Goal: Transaction & Acquisition: Purchase product/service

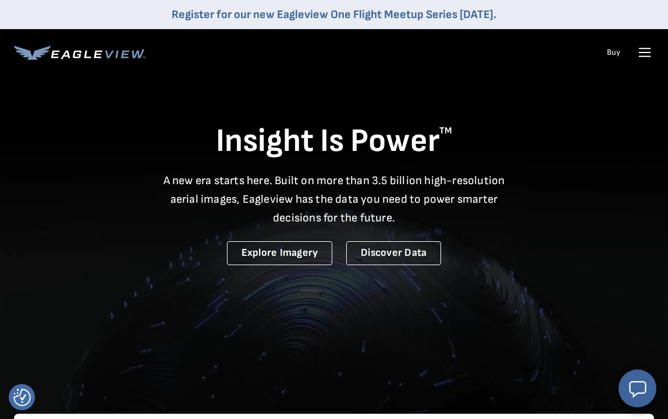
click at [618, 57] on link "Buy" at bounding box center [613, 52] width 13 height 10
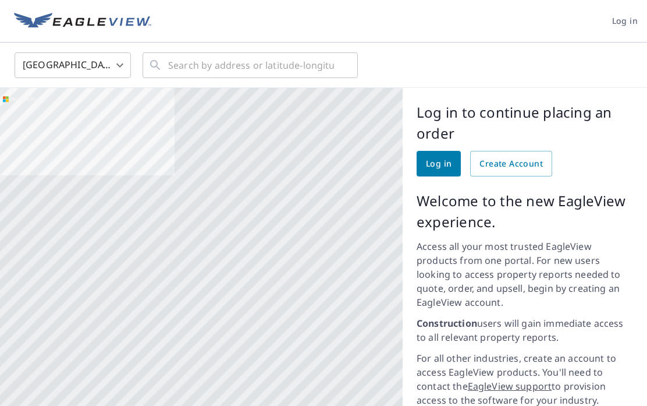
click at [505, 160] on span "Create Account" at bounding box center [511, 164] width 63 height 15
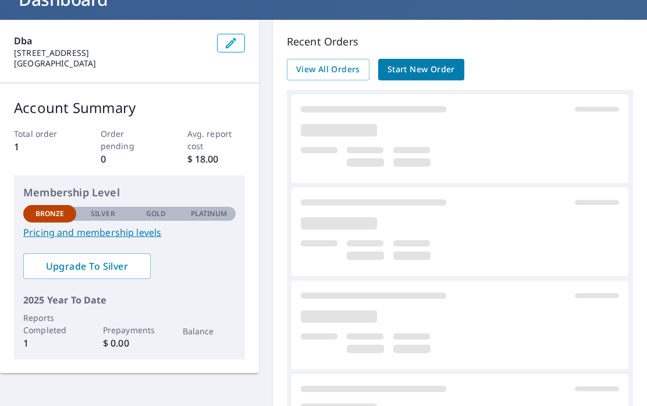
scroll to position [132, 0]
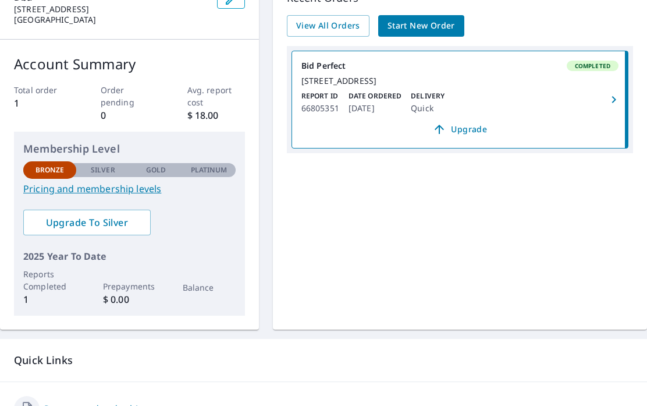
click at [435, 27] on span "Start New Order" at bounding box center [422, 26] width 68 height 15
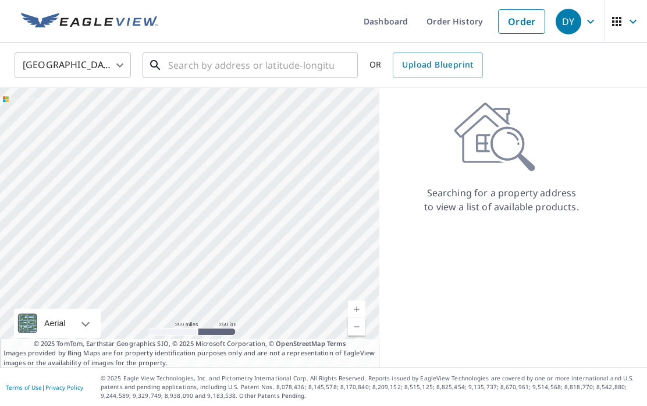
click at [295, 63] on input "text" at bounding box center [251, 65] width 166 height 33
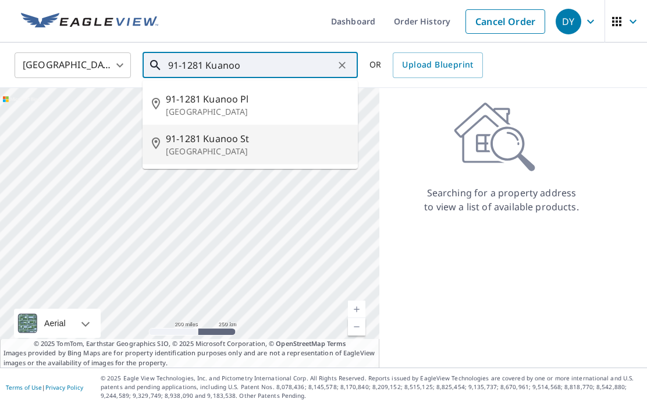
click at [223, 149] on p "Ewa Beach, HI 96706" at bounding box center [257, 152] width 183 height 12
type input "91-1281 Kuanoo St Ewa Beach, HI 96706"
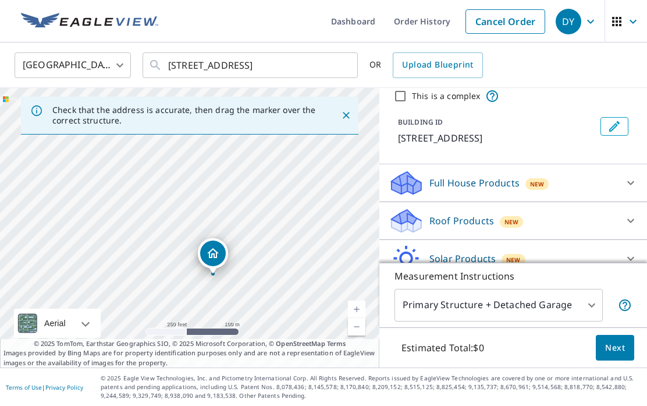
scroll to position [44, 0]
click at [633, 218] on icon at bounding box center [631, 221] width 14 height 14
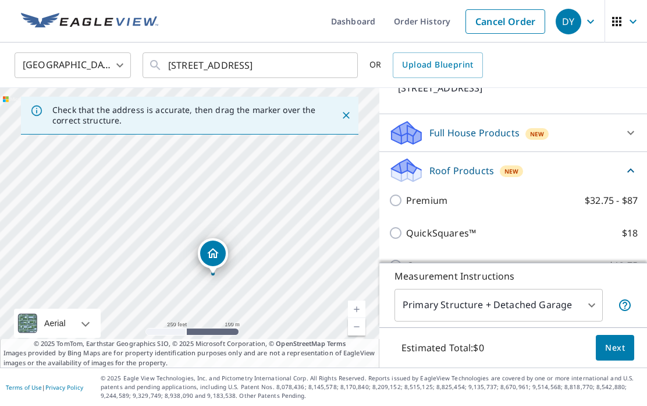
scroll to position [94, 0]
click at [394, 301] on input "Bid Perfect™ $18" at bounding box center [397, 299] width 17 height 14
checkbox input "true"
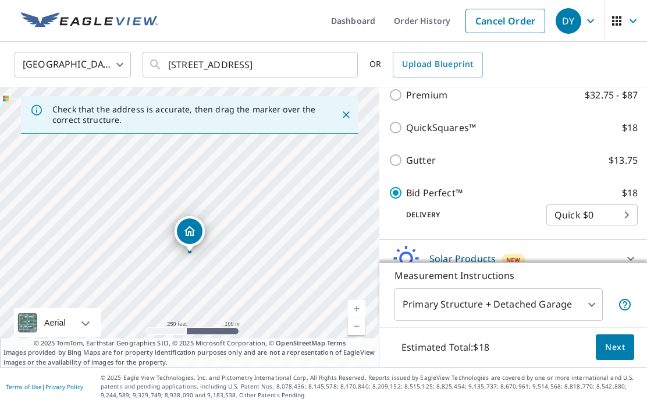
scroll to position [54, 0]
click at [619, 351] on span "Next" at bounding box center [615, 348] width 20 height 15
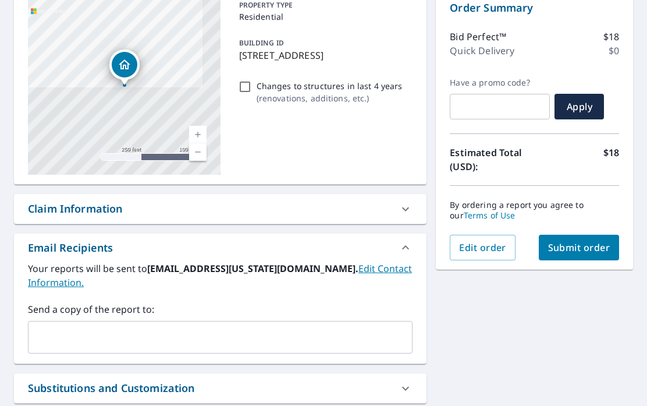
scroll to position [125, 0]
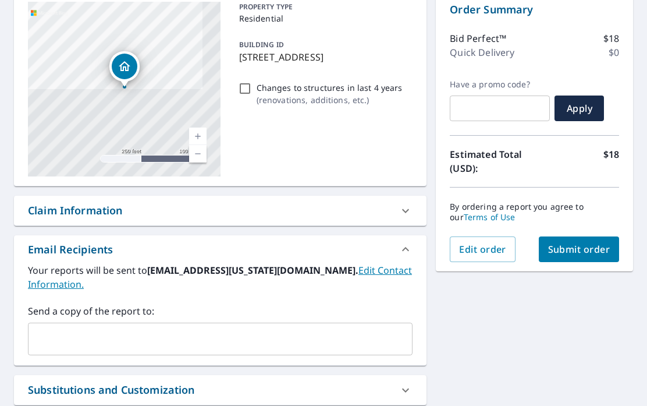
click at [343, 264] on link "Edit Contact Information." at bounding box center [220, 277] width 384 height 27
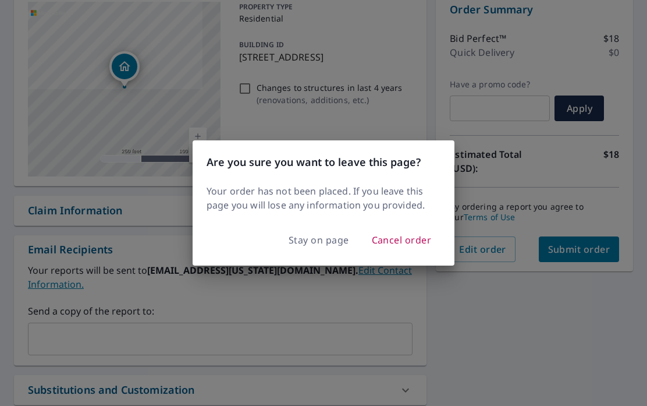
click at [325, 243] on span "Stay on page" at bounding box center [319, 240] width 61 height 16
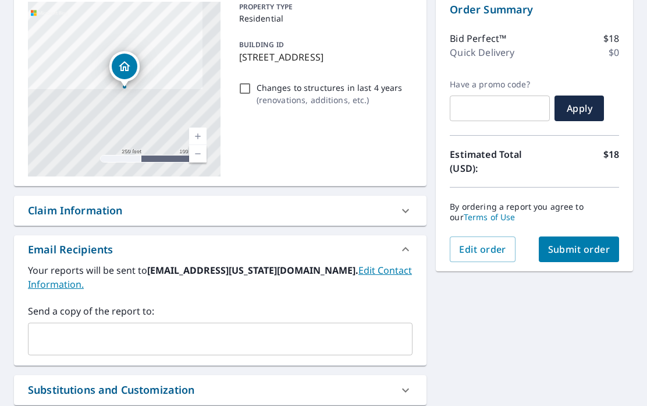
click at [81, 328] on input "text" at bounding box center [211, 339] width 357 height 22
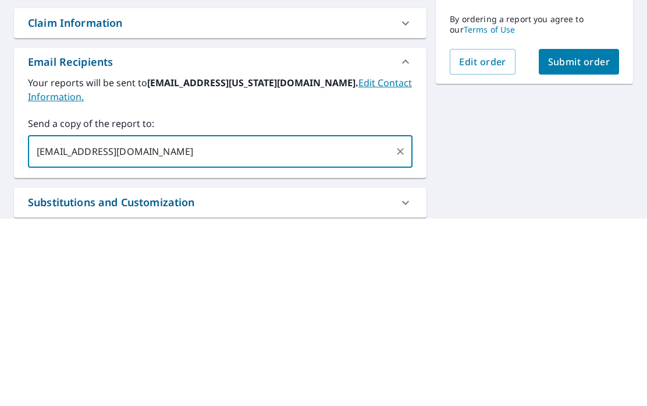
type input "jtkya@hawaiiantel.net"
click at [480, 95] on div "91-1281 Kuanoo St Ewa Beach, HI 96706 Aerial Road A standard road map Aerial A …" at bounding box center [323, 368] width 647 height 771
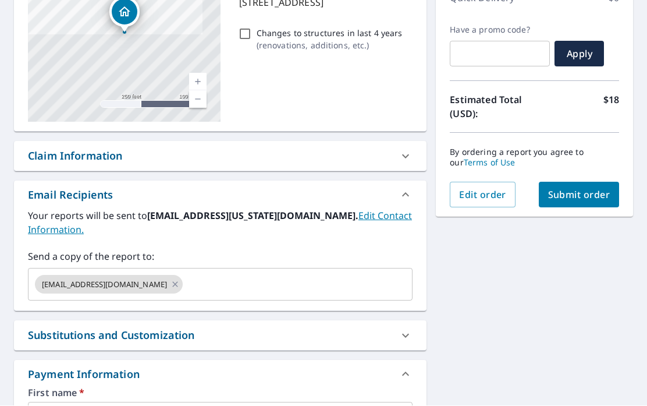
scroll to position [182, 0]
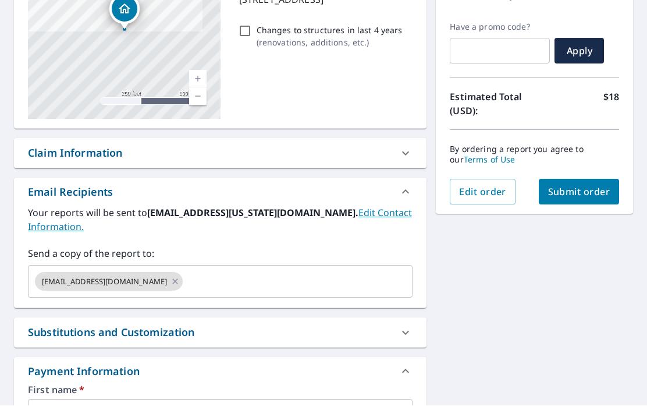
click at [408, 326] on icon at bounding box center [406, 333] width 14 height 14
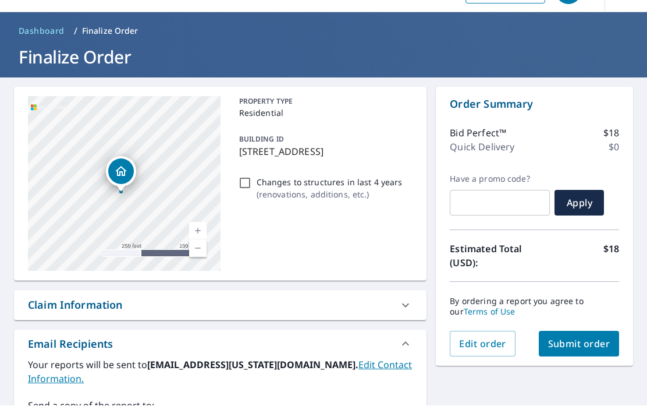
scroll to position [30, 0]
click at [490, 338] on span "Edit order" at bounding box center [482, 344] width 47 height 13
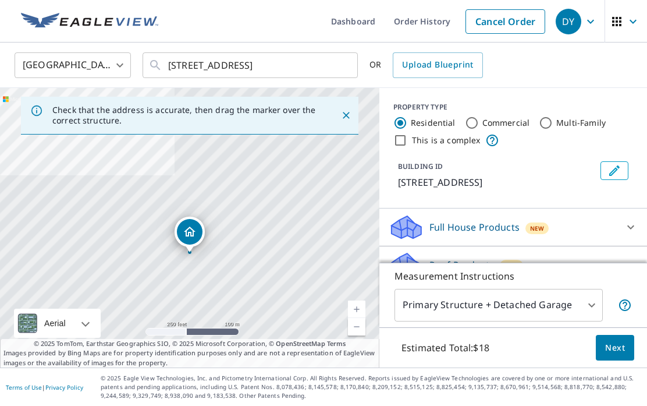
click at [628, 267] on icon at bounding box center [631, 274] width 14 height 14
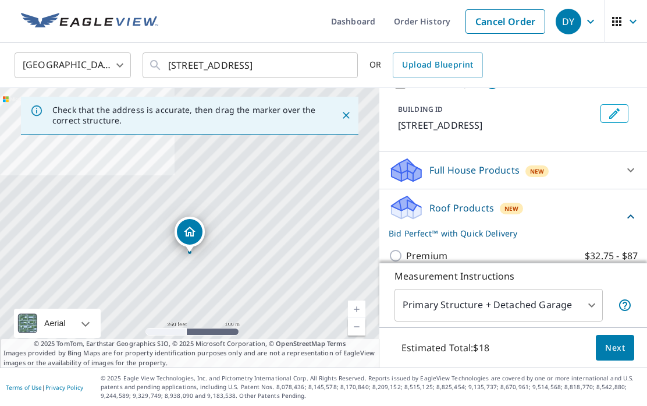
scroll to position [59, 0]
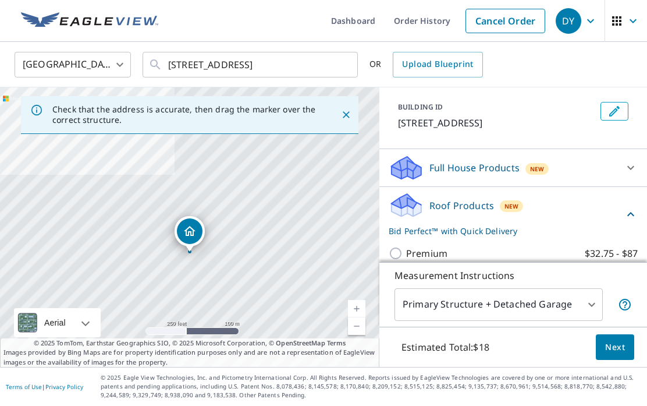
click at [624, 308] on icon at bounding box center [625, 305] width 14 height 14
click at [624, 309] on icon at bounding box center [625, 305] width 12 height 12
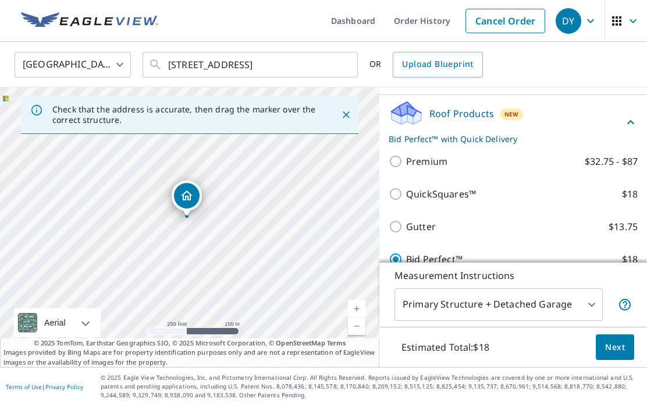
scroll to position [148, 0]
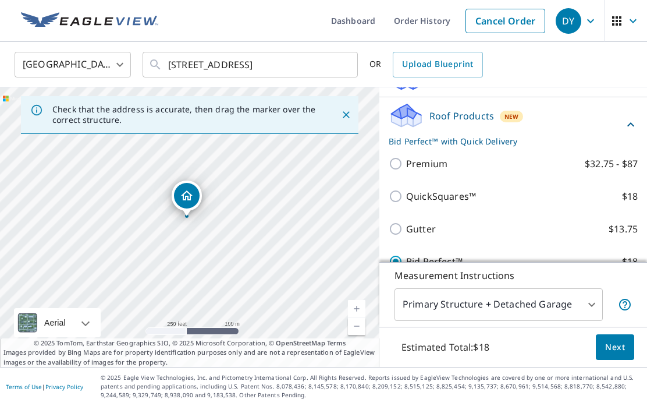
click at [455, 255] on p "Bid Perfect™" at bounding box center [434, 262] width 56 height 14
click at [406, 255] on input "Bid Perfect™ $18" at bounding box center [397, 262] width 17 height 14
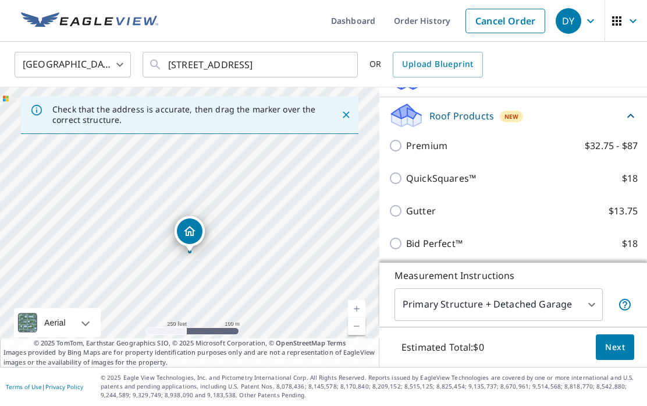
click at [400, 237] on input "Bid Perfect™ $18" at bounding box center [397, 244] width 17 height 14
checkbox input "true"
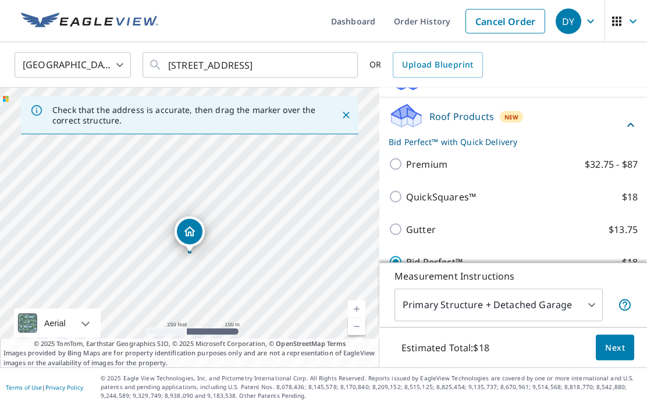
scroll to position [0, 0]
click at [428, 24] on link "Order History" at bounding box center [422, 21] width 75 height 43
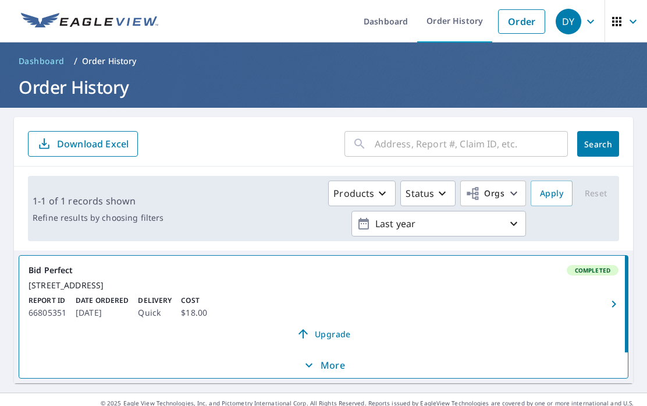
click at [38, 61] on span "Dashboard" at bounding box center [42, 61] width 46 height 12
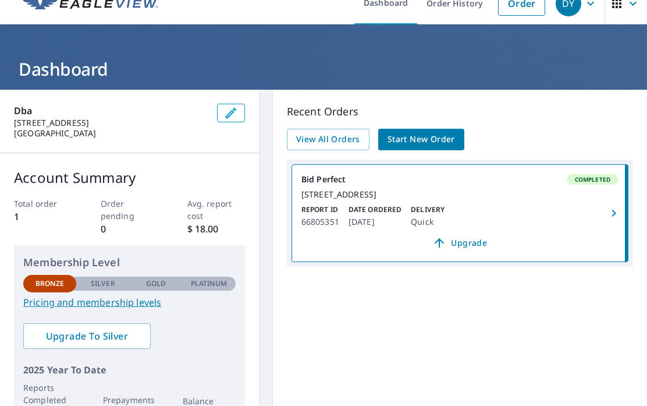
scroll to position [16, 0]
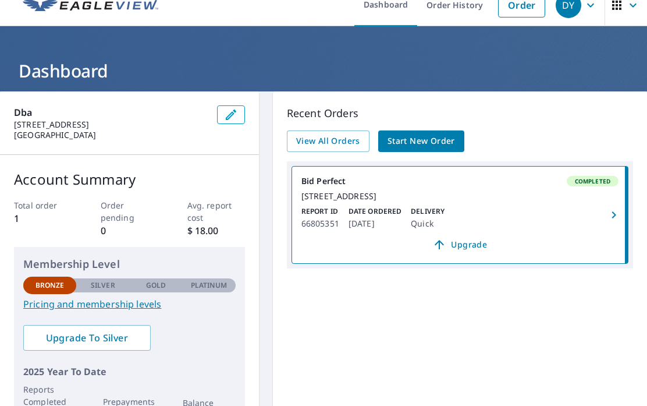
click at [418, 133] on link "Start New Order" at bounding box center [421, 141] width 86 height 22
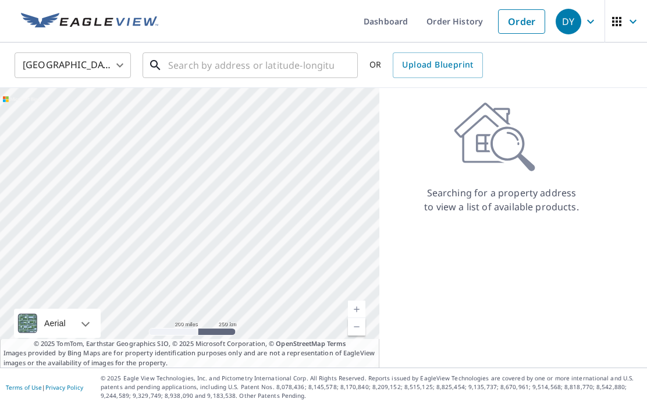
click at [304, 66] on input "text" at bounding box center [251, 65] width 166 height 33
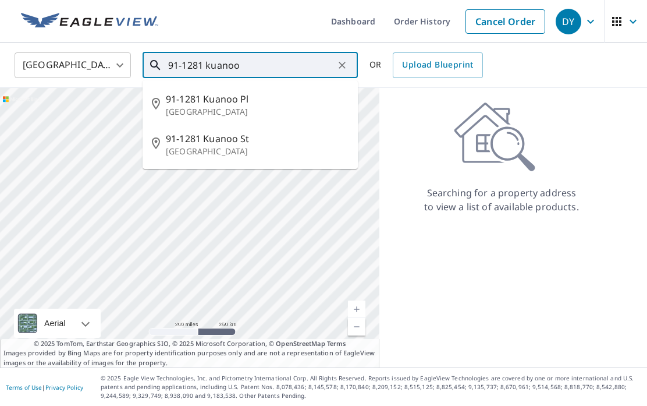
click at [233, 146] on p "Ewa Beach, HI 96706" at bounding box center [257, 152] width 183 height 12
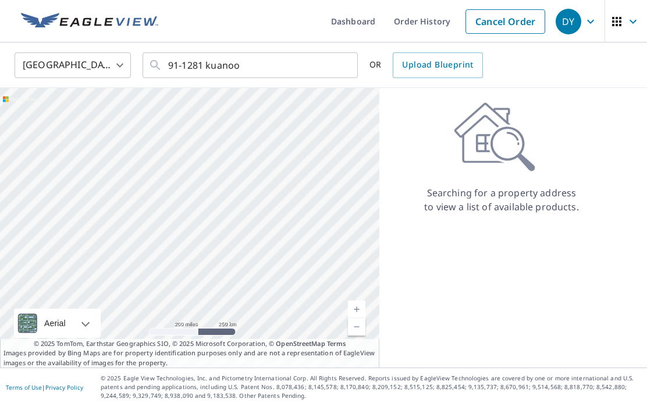
type input "91-1281 Kuanoo St Ewa Beach, HI 96706"
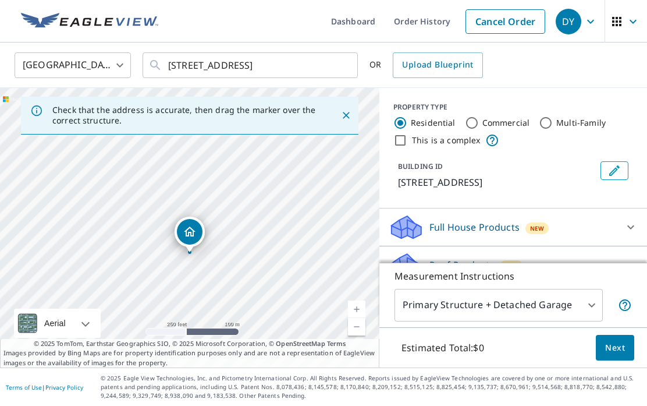
click at [626, 262] on icon at bounding box center [631, 265] width 14 height 14
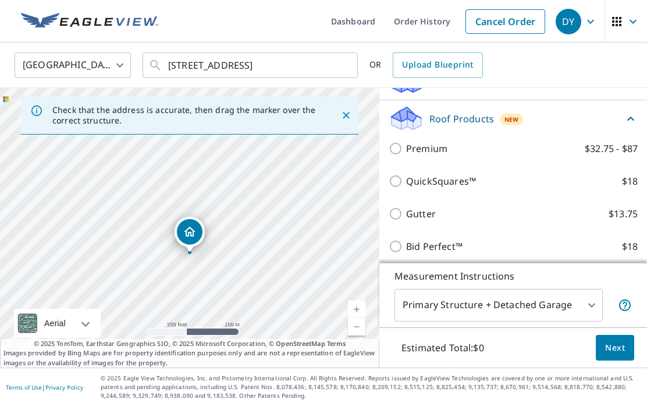
scroll to position [147, 0]
click at [398, 247] on input "Bid Perfect™ $18" at bounding box center [397, 245] width 17 height 14
checkbox input "true"
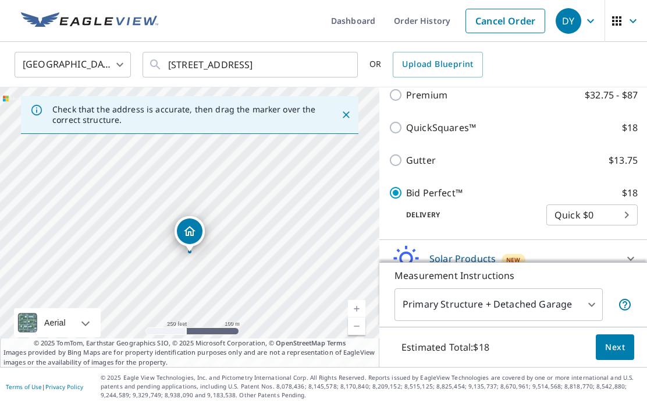
scroll to position [54, 0]
click at [615, 350] on span "Next" at bounding box center [615, 348] width 20 height 15
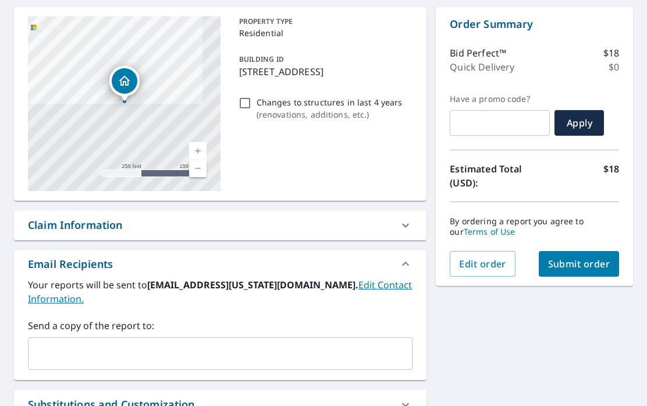
scroll to position [116, 0]
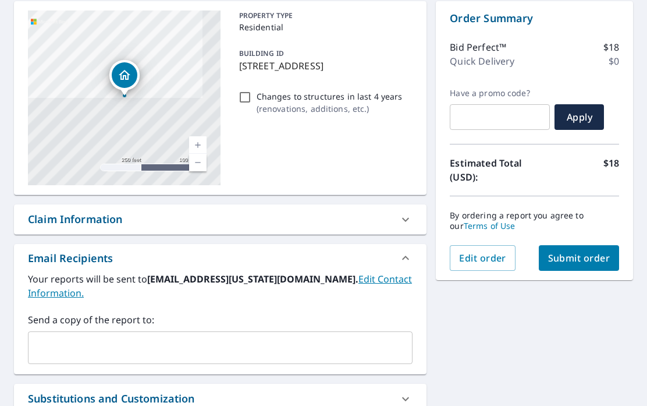
click at [76, 337] on input "text" at bounding box center [211, 348] width 357 height 22
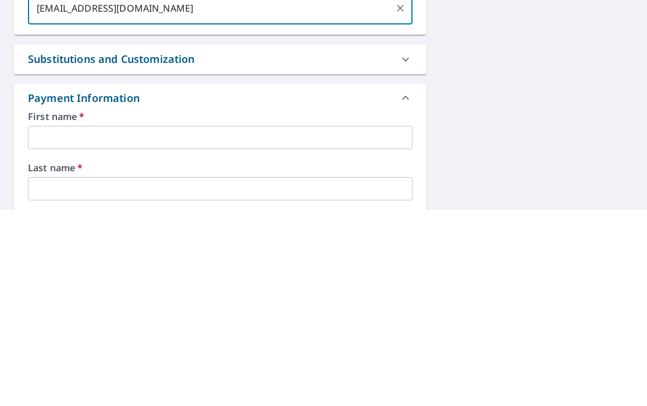
scroll to position [263, 0]
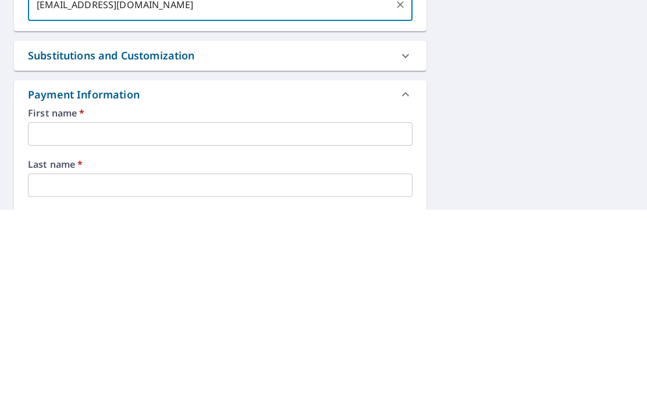
type input "jtkya@hawaiiantel.net"
click at [62, 318] on input "text" at bounding box center [220, 329] width 385 height 23
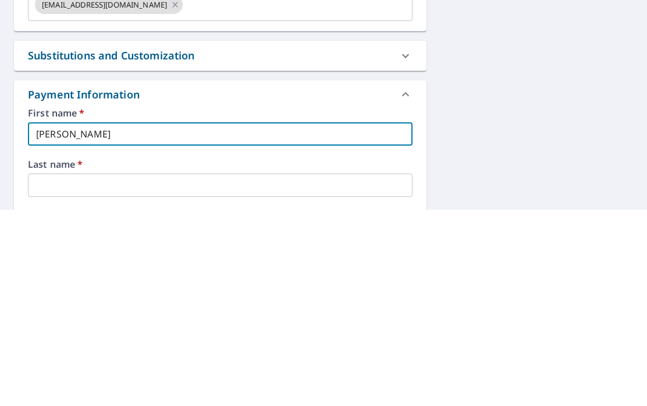
type input "Denis"
click at [271, 370] on input "text" at bounding box center [220, 381] width 385 height 23
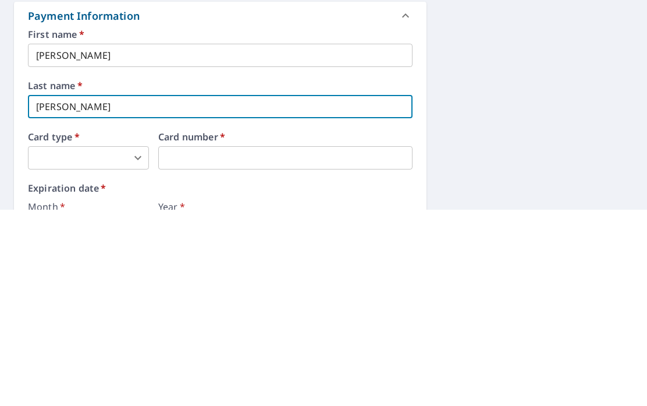
scroll to position [342, 0]
type input "Yamada"
click at [61, 94] on body "DY DY Dashboard Order History Cancel Order DY Dashboard / Finalize Order Finali…" at bounding box center [323, 203] width 647 height 406
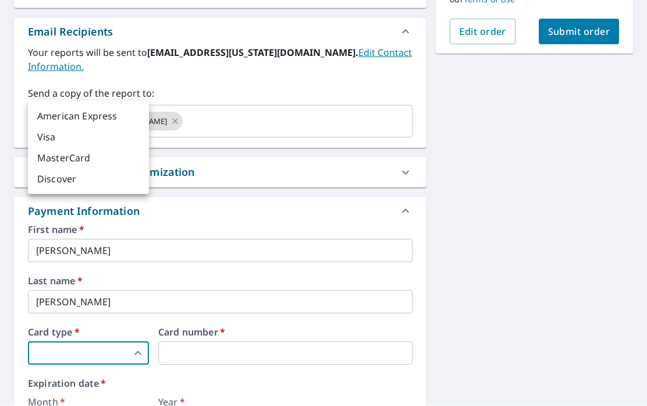
click at [56, 154] on li "MasterCard" at bounding box center [88, 158] width 121 height 21
type input "3"
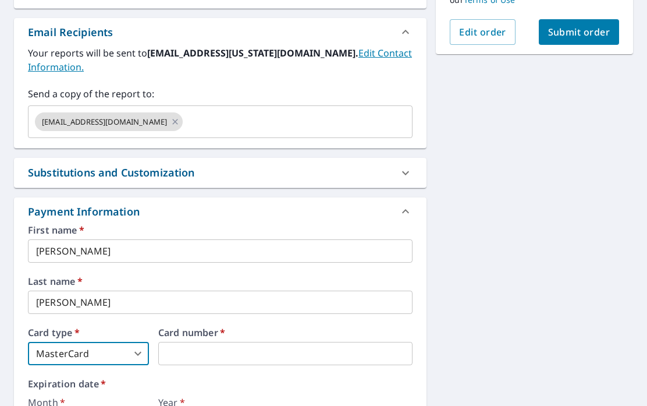
click at [245, 342] on iframe at bounding box center [285, 353] width 254 height 23
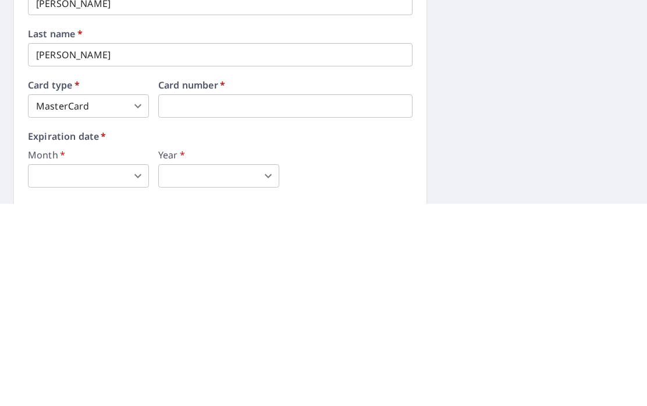
scroll to position [389, 0]
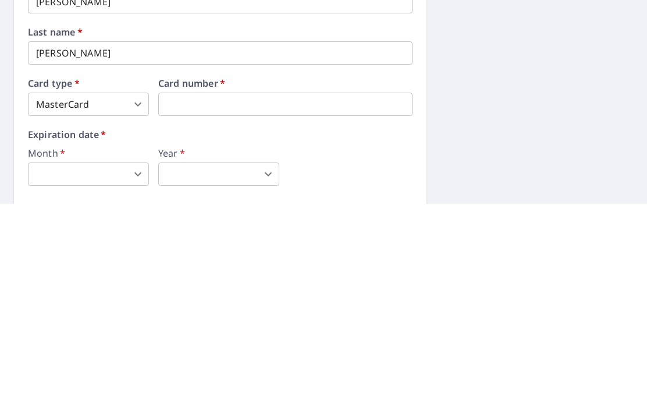
click at [135, 118] on body "DY DY Dashboard Order History Cancel Order DY Dashboard / Finalize Order Finali…" at bounding box center [323, 203] width 647 height 406
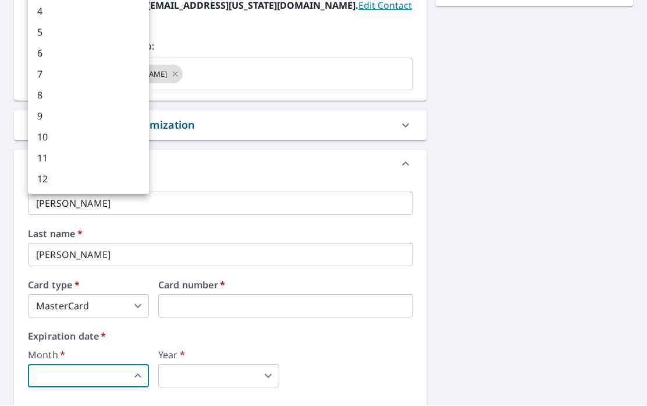
click at [107, 54] on li "6" at bounding box center [88, 53] width 121 height 21
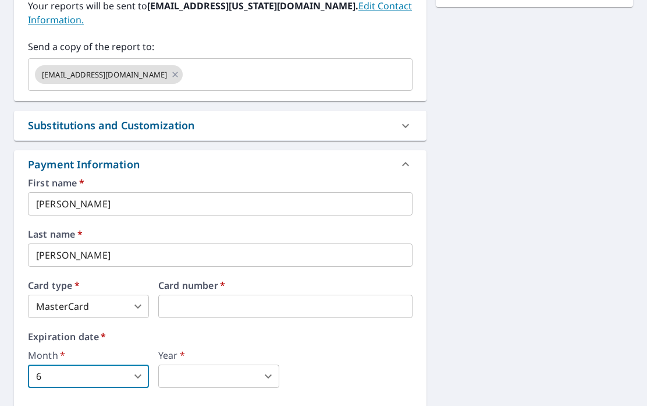
click at [128, 313] on body "DY DY Dashboard Order History Cancel Order DY Dashboard / Finalize Order Finali…" at bounding box center [323, 203] width 647 height 406
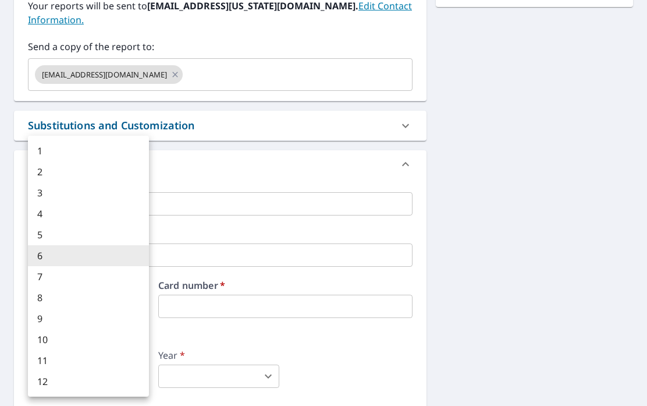
click at [88, 233] on li "5" at bounding box center [88, 234] width 121 height 21
type input "5"
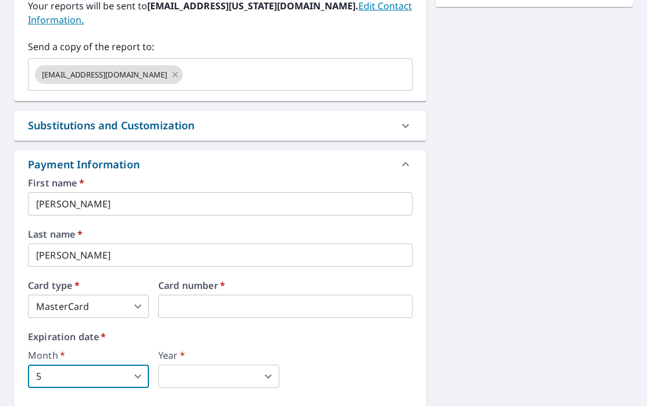
click at [217, 317] on body "DY DY Dashboard Order History Cancel Order DY Dashboard / Finalize Order Finali…" at bounding box center [323, 203] width 647 height 406
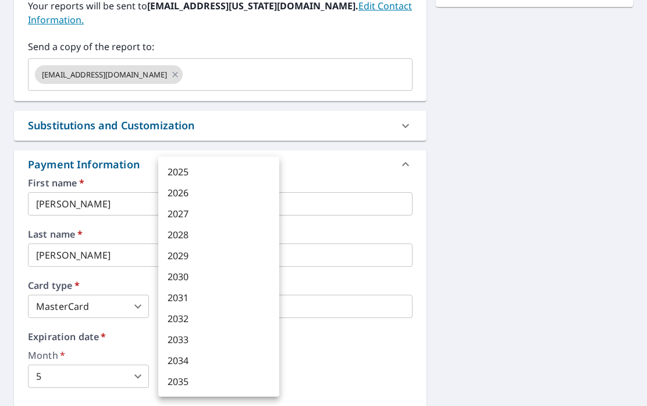
click at [230, 217] on li "2027" at bounding box center [218, 213] width 121 height 21
type input "2027"
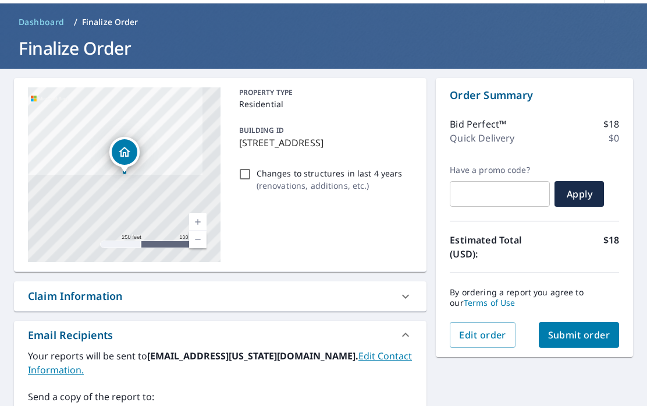
scroll to position [38, 0]
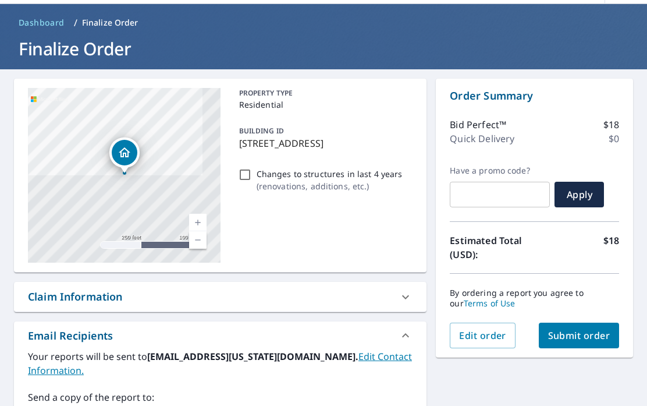
click at [572, 329] on span "Submit order" at bounding box center [579, 335] width 62 height 13
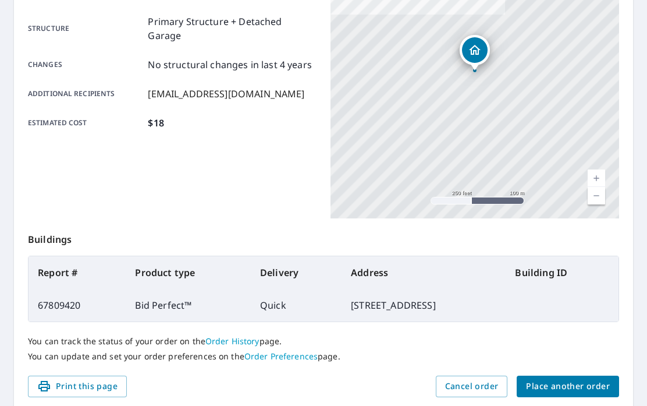
scroll to position [234, 0]
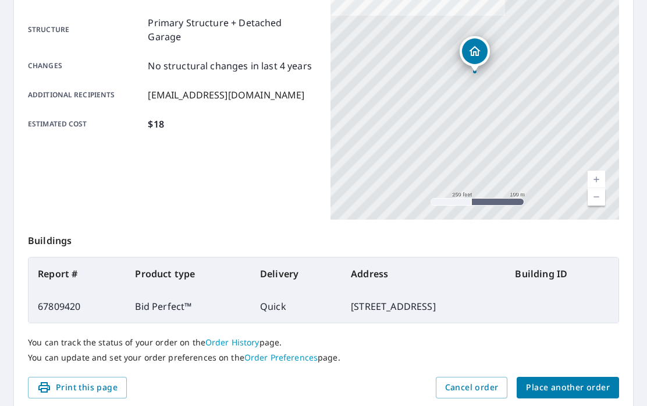
click at [73, 380] on span "Print this page" at bounding box center [77, 387] width 80 height 15
click at [76, 380] on span "Print this page" at bounding box center [77, 387] width 80 height 15
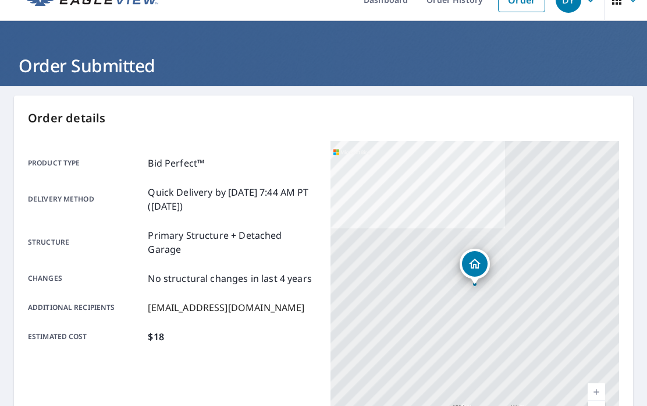
scroll to position [0, 0]
